Goal: Navigation & Orientation: Find specific page/section

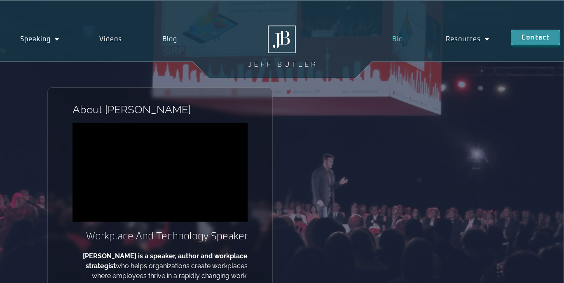
click at [545, 99] on div "About Jeff Workplace And Technology Speaker Jeff Butler is a speaker, author an…" at bounding box center [282, 157] width 564 height 313
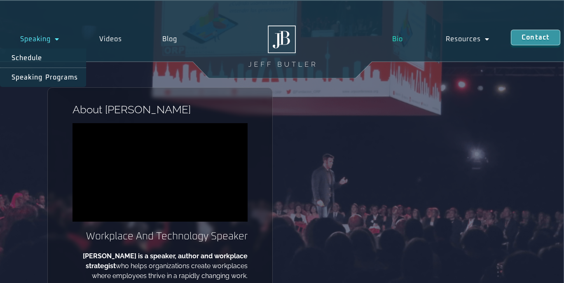
click at [35, 37] on link "Speaking" at bounding box center [39, 39] width 79 height 19
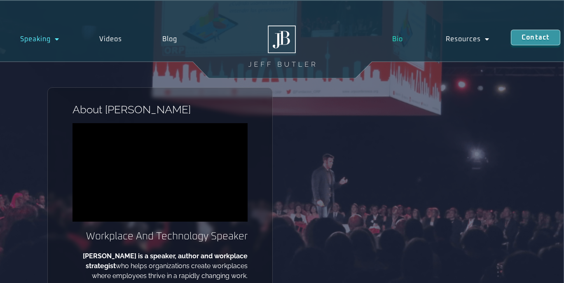
click at [55, 40] on span "Menu" at bounding box center [55, 39] width 9 height 15
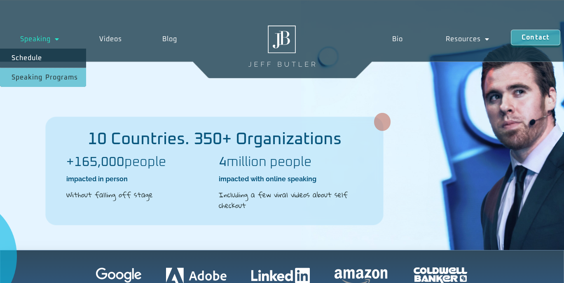
click at [58, 37] on span "Menu" at bounding box center [55, 39] width 9 height 15
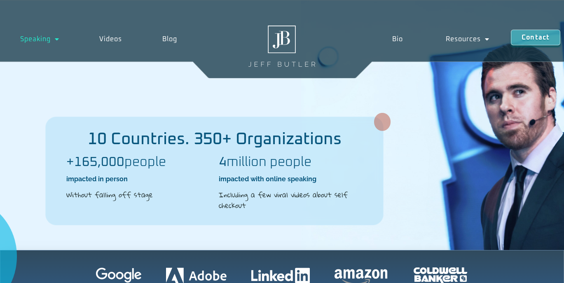
click at [55, 40] on span "Menu" at bounding box center [55, 39] width 9 height 15
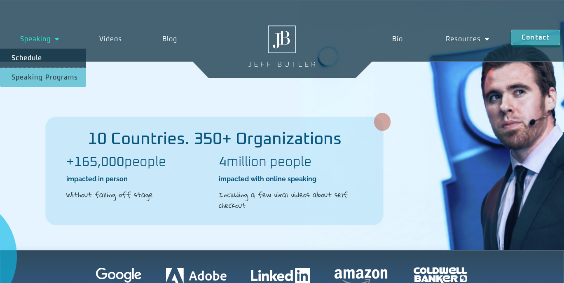
click at [45, 77] on link "Speaking Programs" at bounding box center [43, 77] width 86 height 19
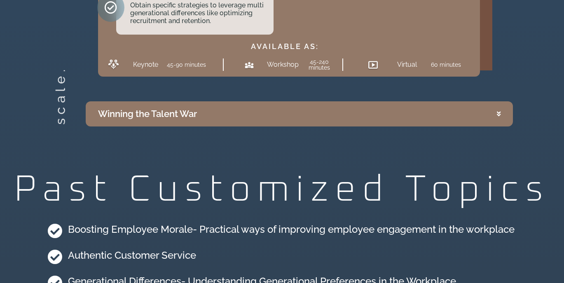
scroll to position [2099, 0]
